Goal: Information Seeking & Learning: Learn about a topic

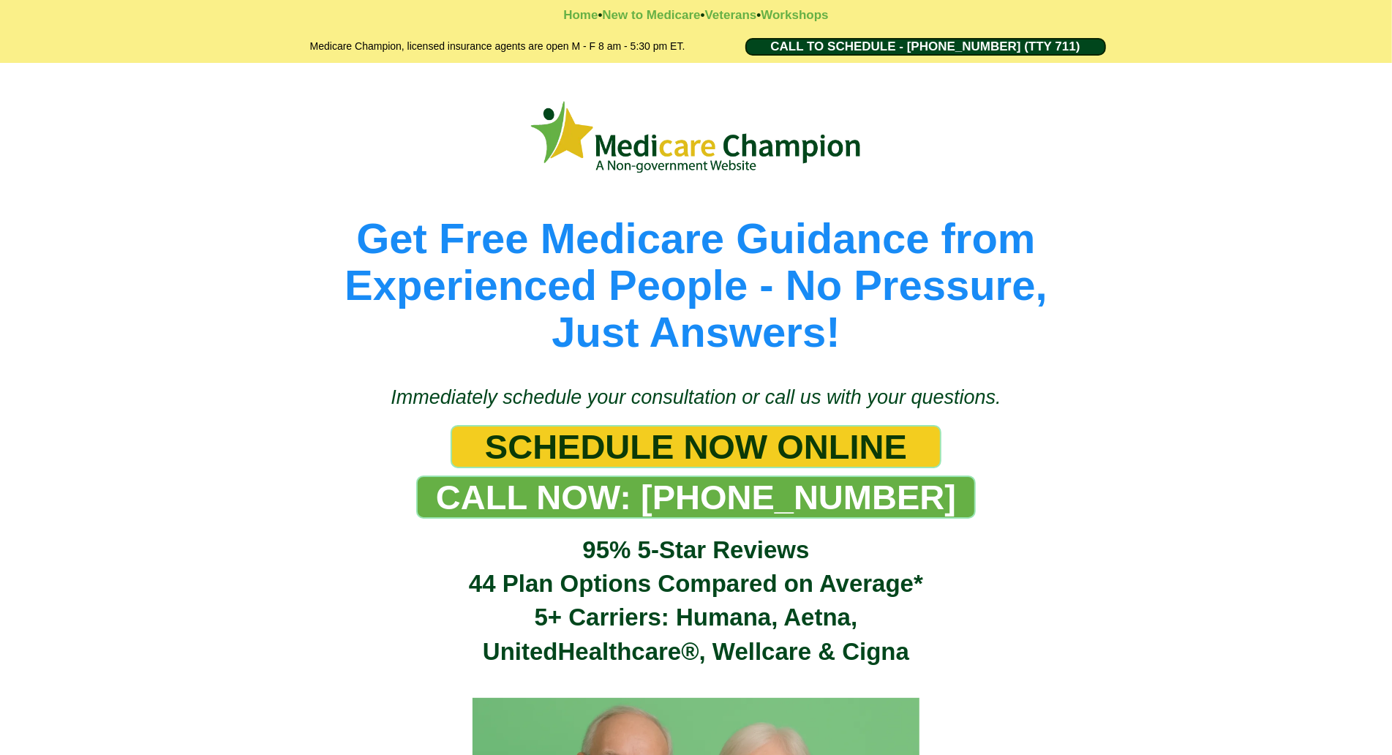
click at [89, 97] on div "Get Free Medicare Guidance from Experienced People - No Pressure, Just Answers!" at bounding box center [696, 216] width 1392 height 307
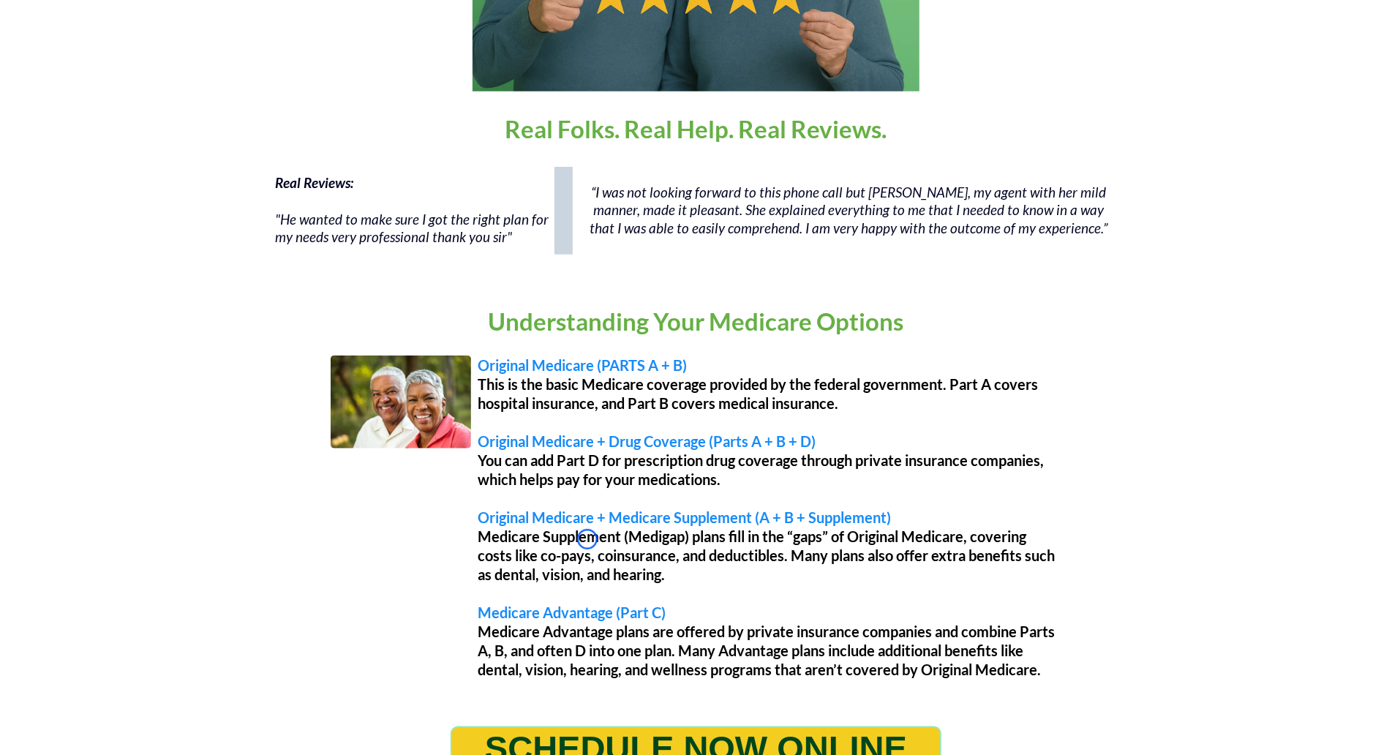
scroll to position [1032, 0]
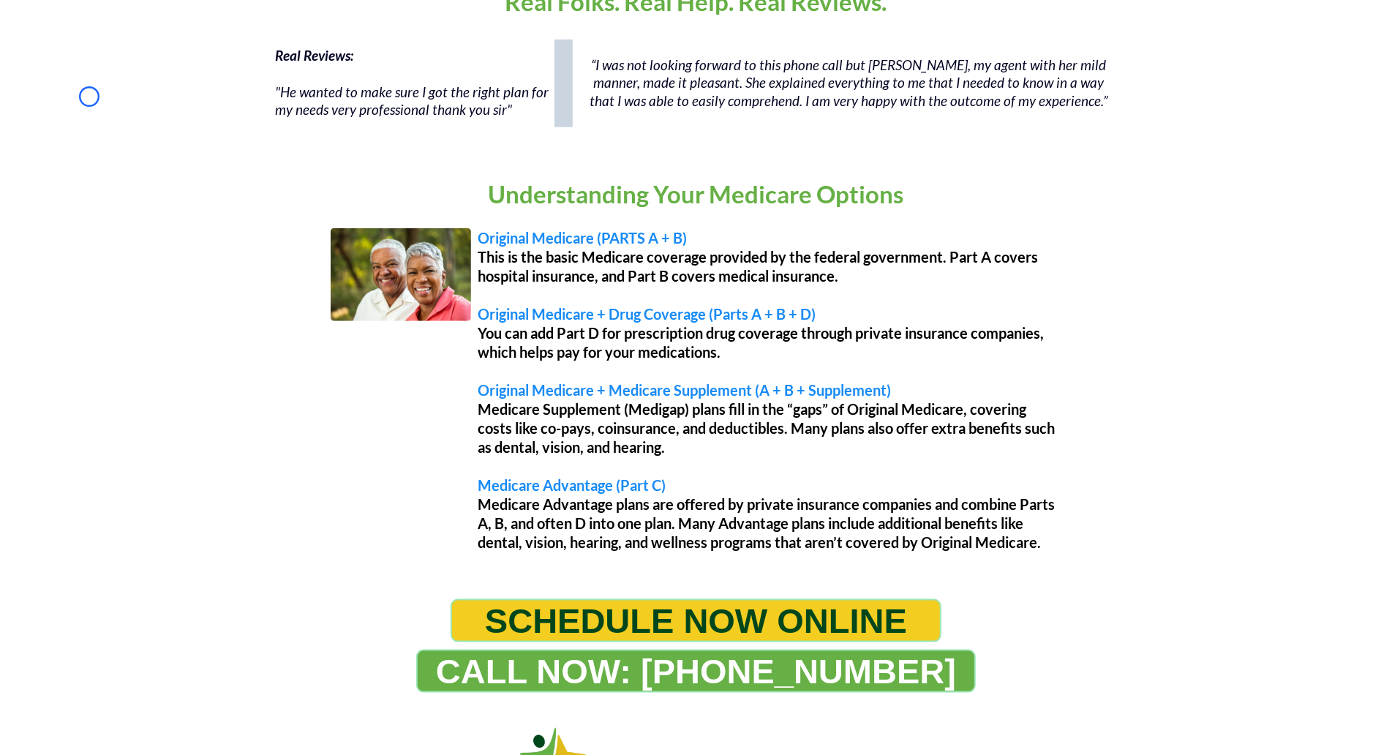
click at [89, 97] on div "Real Reviews: "He wanted to make sure I got the right plan for my needs very pr…" at bounding box center [696, 90] width 1392 height 117
click at [83, 87] on div "Real Reviews: "He wanted to make sure I got the right plan for my needs very pr…" at bounding box center [696, 90] width 1392 height 117
click at [141, 107] on div "Real Reviews: "He wanted to make sure I got the right plan for my needs very pr…" at bounding box center [696, 90] width 1392 height 117
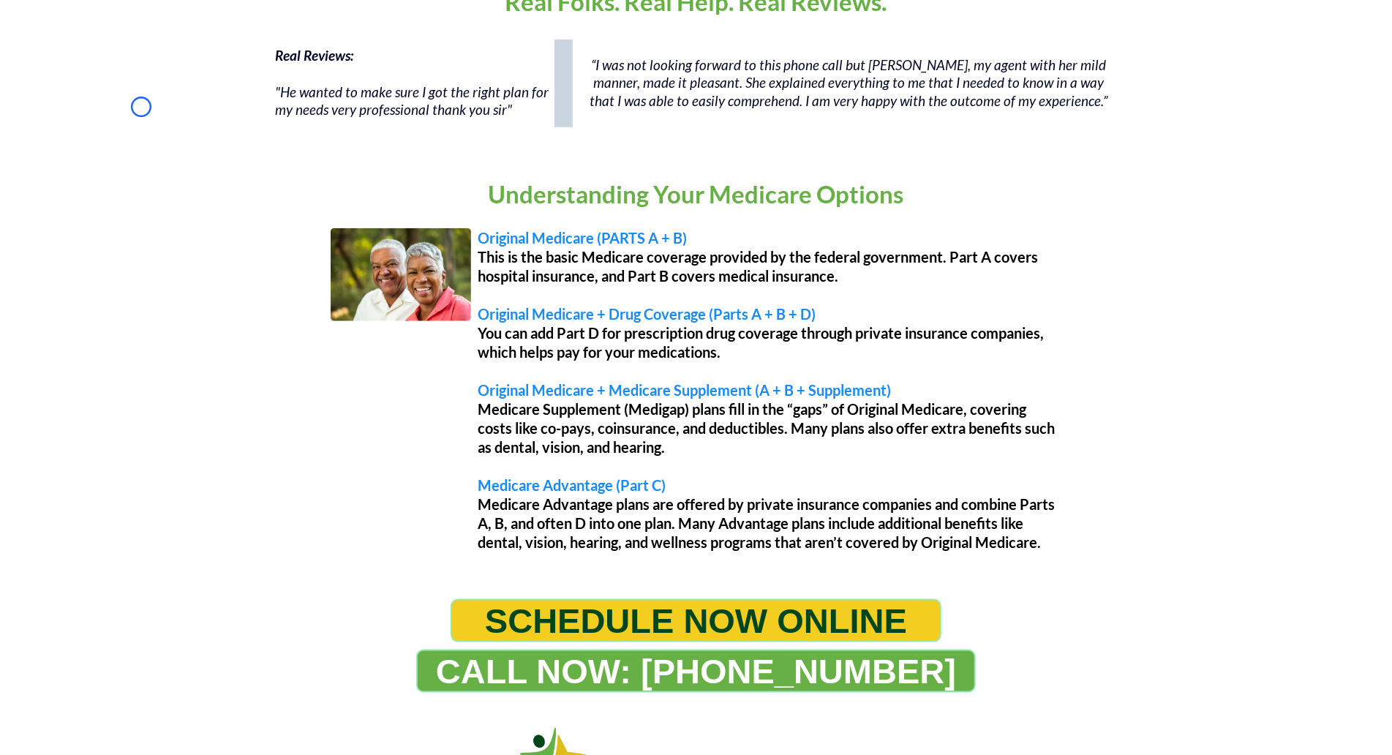
scroll to position [0, 0]
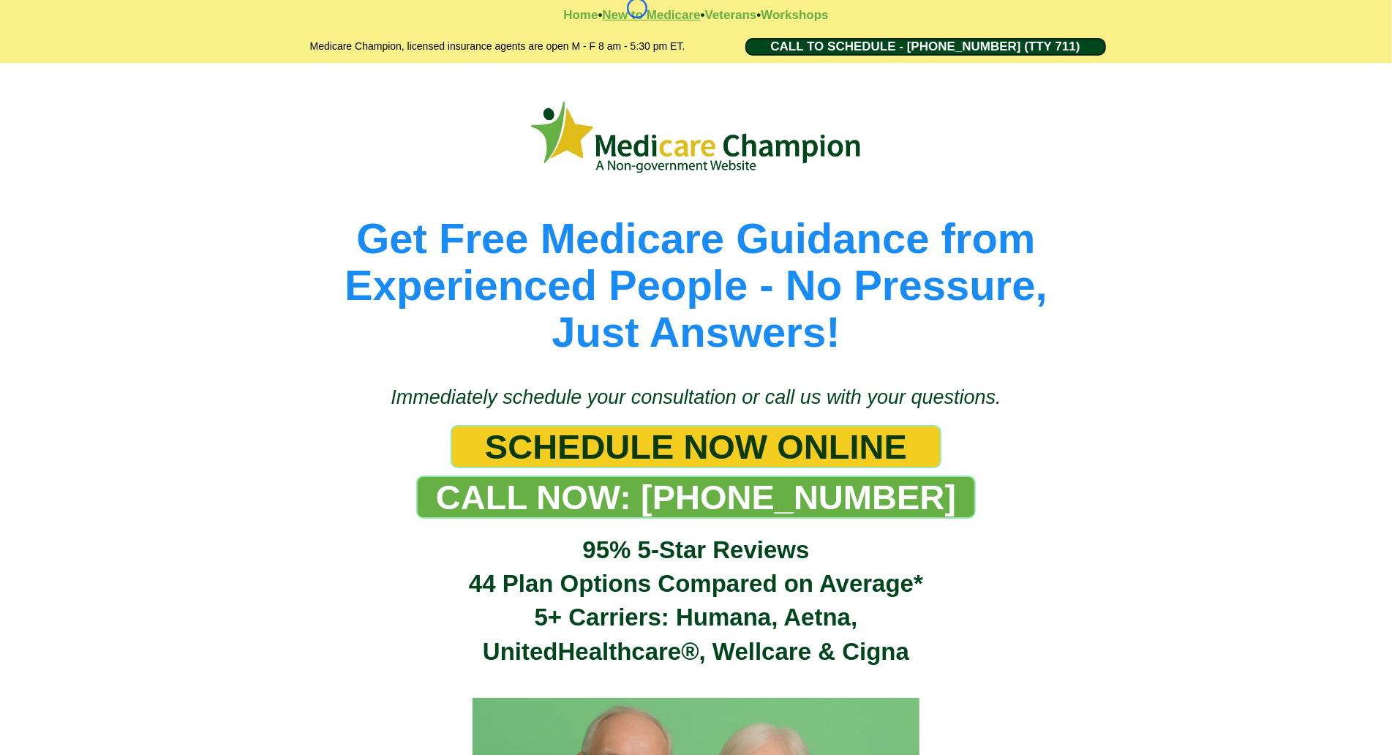
click at [637, 8] on strong "New to Medicare" at bounding box center [651, 15] width 98 height 14
click at [814, 18] on strong "Workshops" at bounding box center [794, 15] width 67 height 14
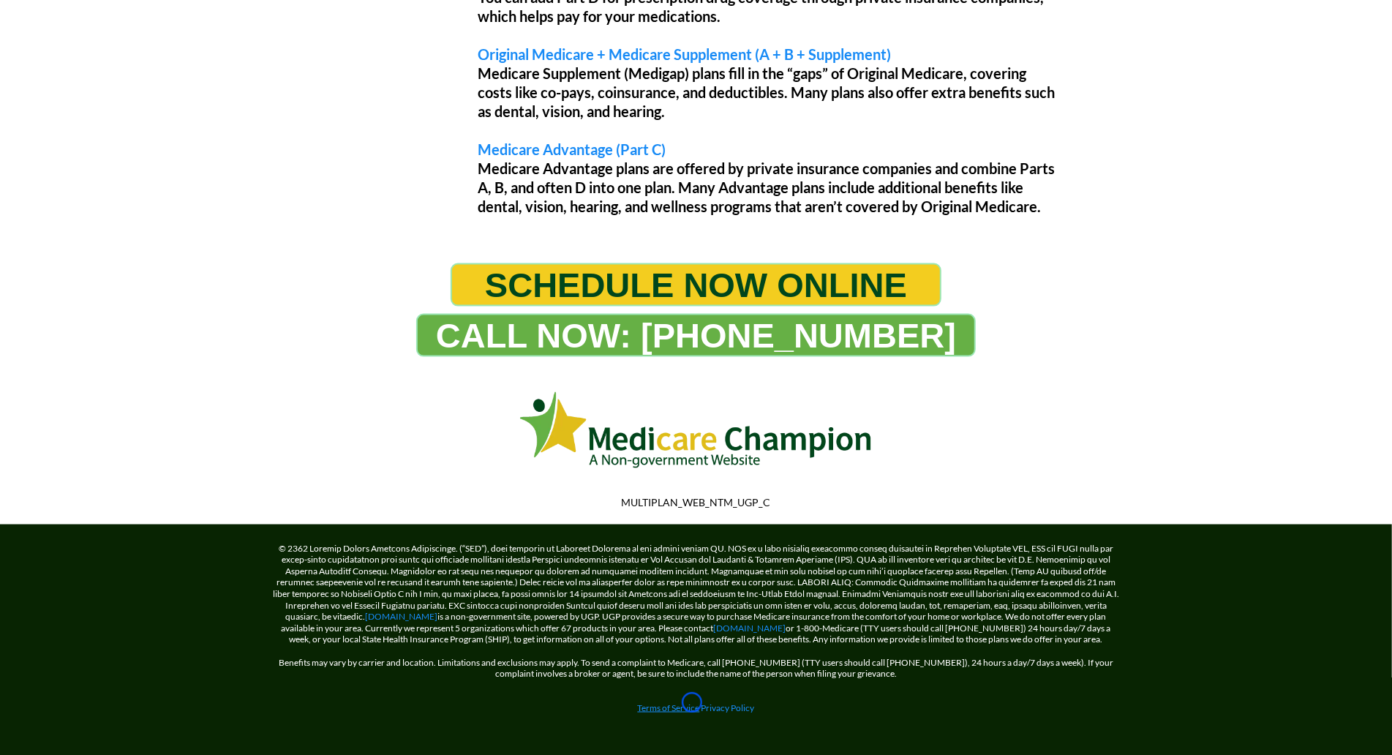
click at [692, 702] on link "Terms of Service" at bounding box center [669, 707] width 62 height 11
